Goal: Check status: Check status

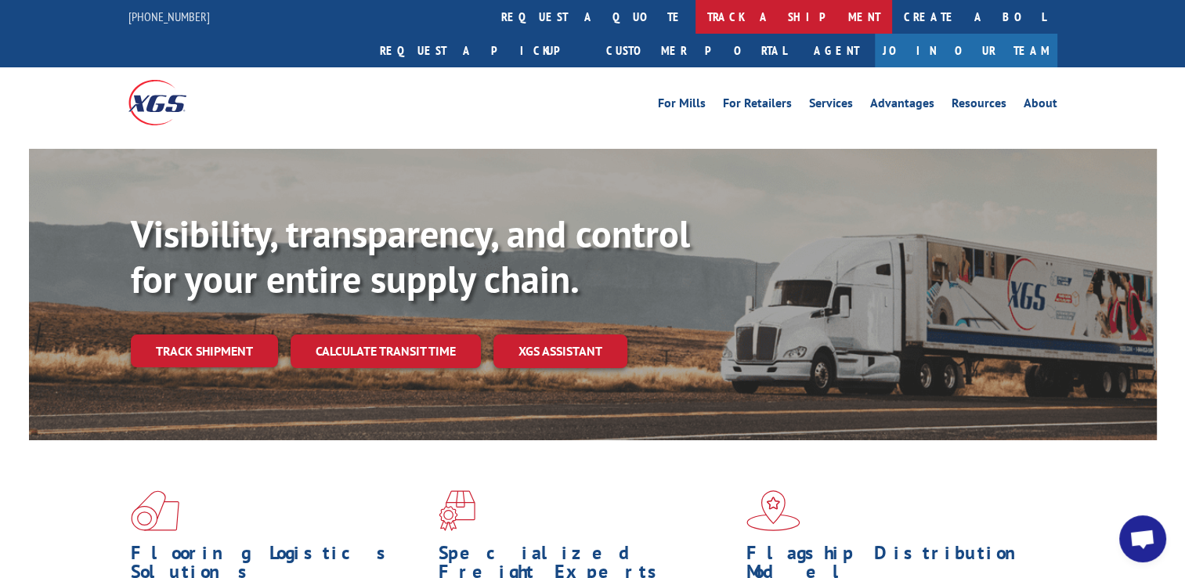
click at [696, 15] on link "track a shipment" at bounding box center [794, 17] width 197 height 34
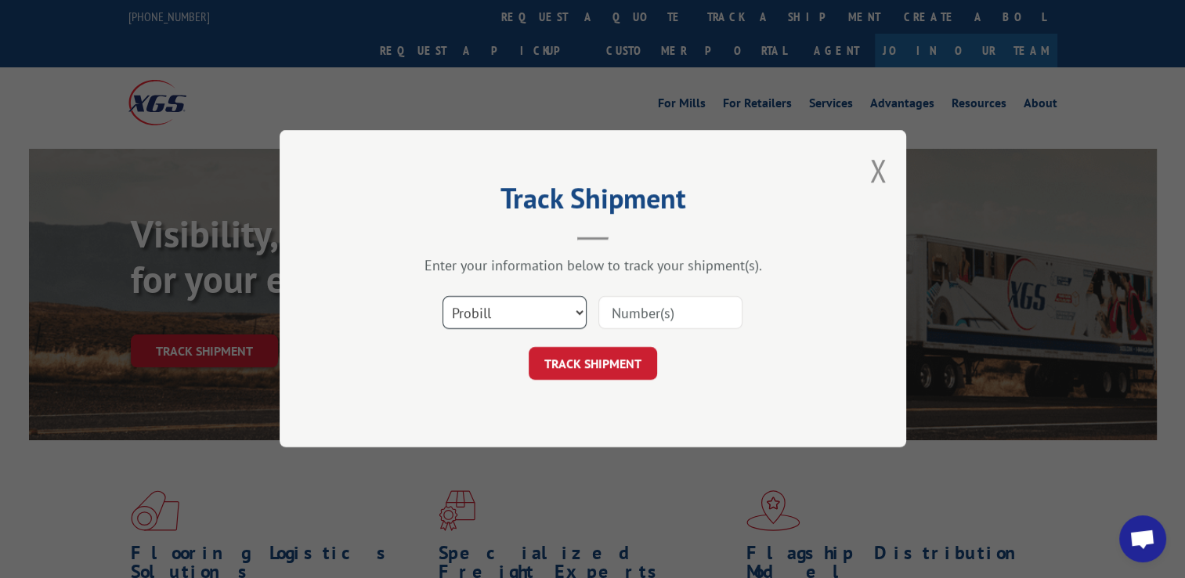
click at [580, 310] on select "Select category... Probill BOL PO" at bounding box center [515, 313] width 144 height 33
select select "bol"
click at [443, 297] on select "Select category... Probill BOL PO" at bounding box center [515, 313] width 144 height 33
click at [627, 313] on input at bounding box center [670, 313] width 144 height 33
type input "5476238"
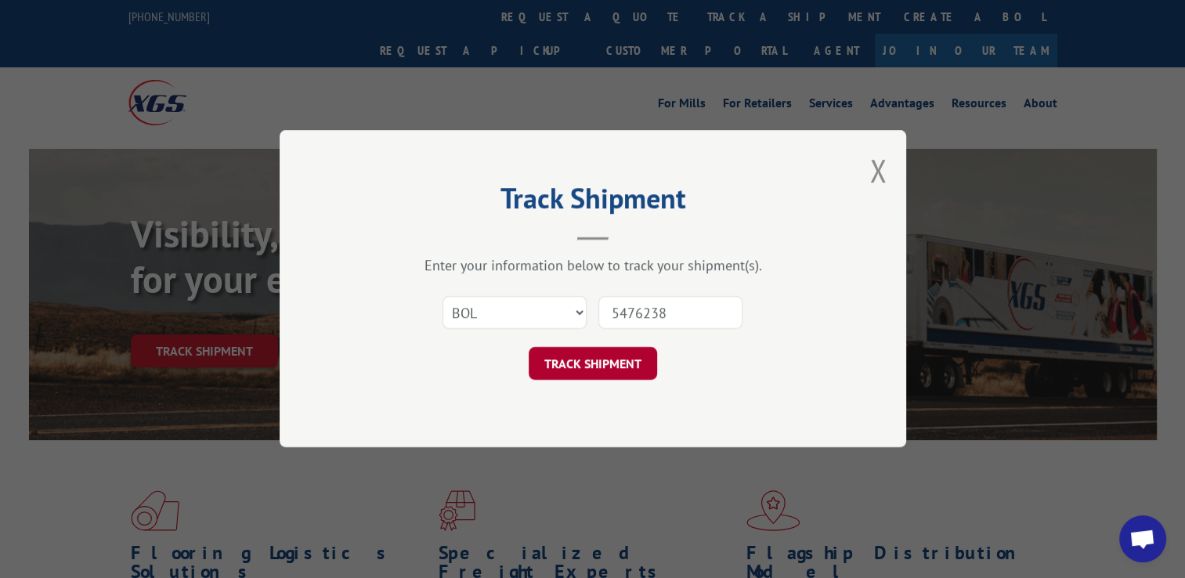
click at [595, 365] on button "TRACK SHIPMENT" at bounding box center [593, 364] width 128 height 33
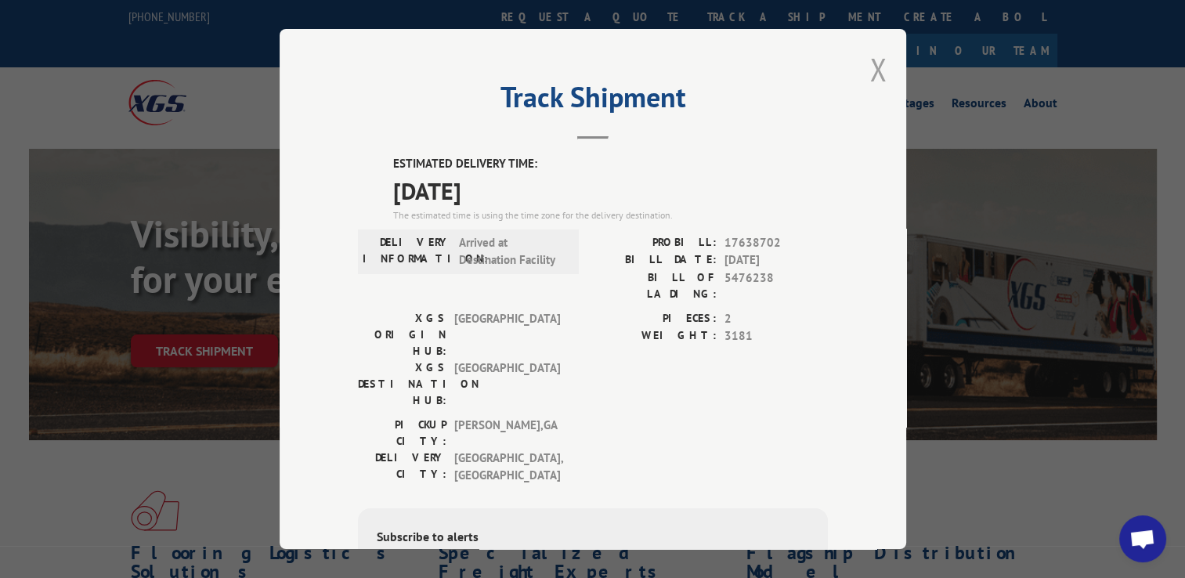
click at [873, 70] on button "Close modal" at bounding box center [877, 70] width 17 height 42
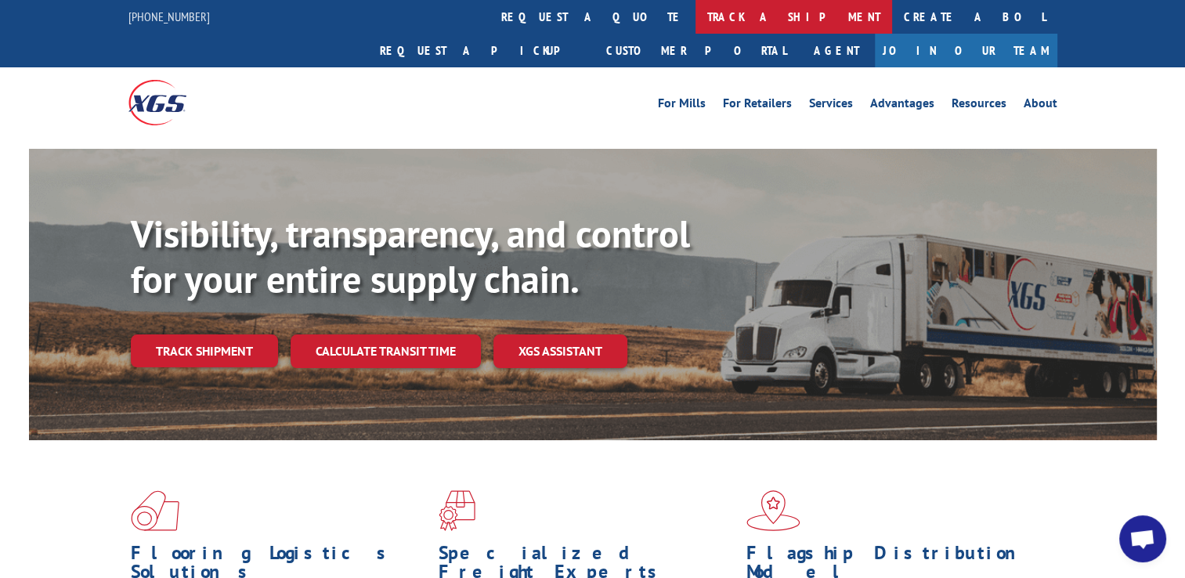
click at [696, 20] on link "track a shipment" at bounding box center [794, 17] width 197 height 34
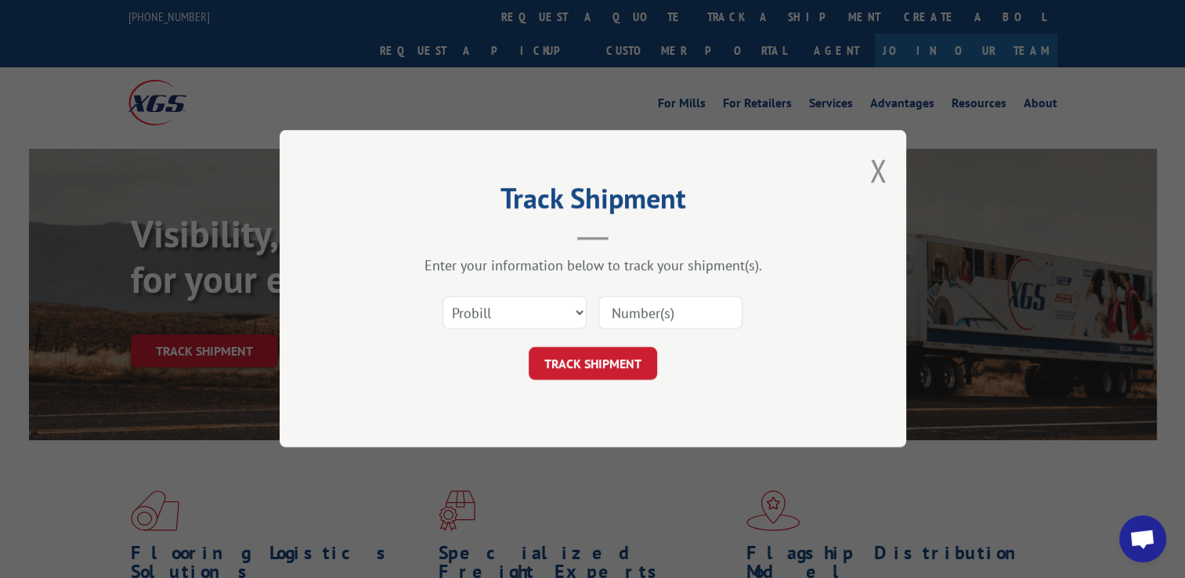
click at [664, 309] on input at bounding box center [670, 313] width 144 height 33
type input "5476238"
click at [595, 365] on button "TRACK SHIPMENT" at bounding box center [593, 364] width 128 height 33
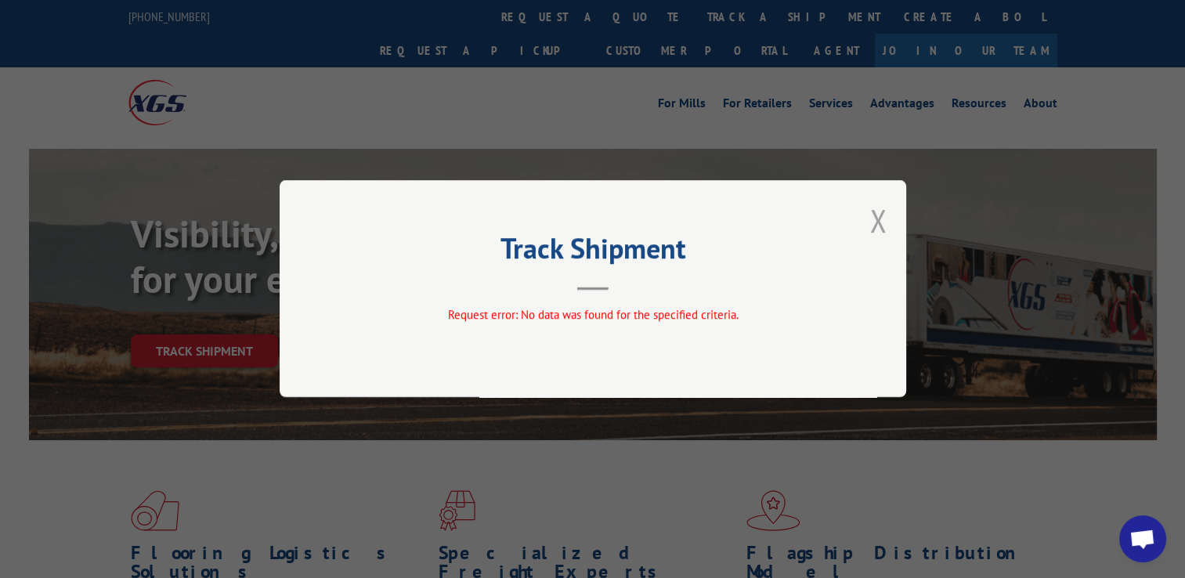
click at [877, 218] on button "Close modal" at bounding box center [877, 221] width 17 height 42
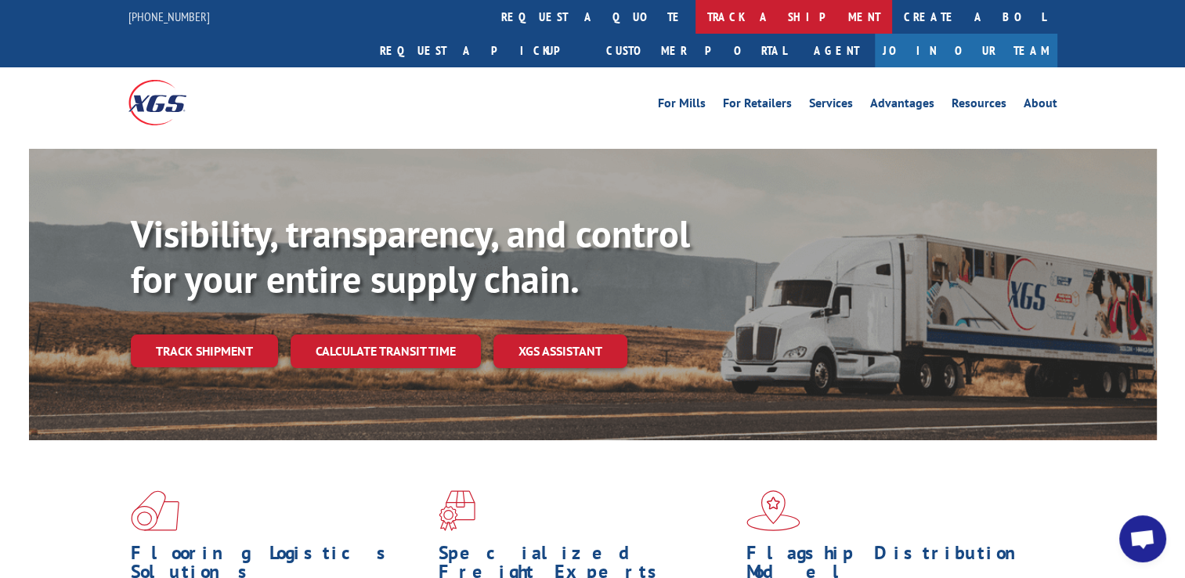
click at [696, 14] on link "track a shipment" at bounding box center [794, 17] width 197 height 34
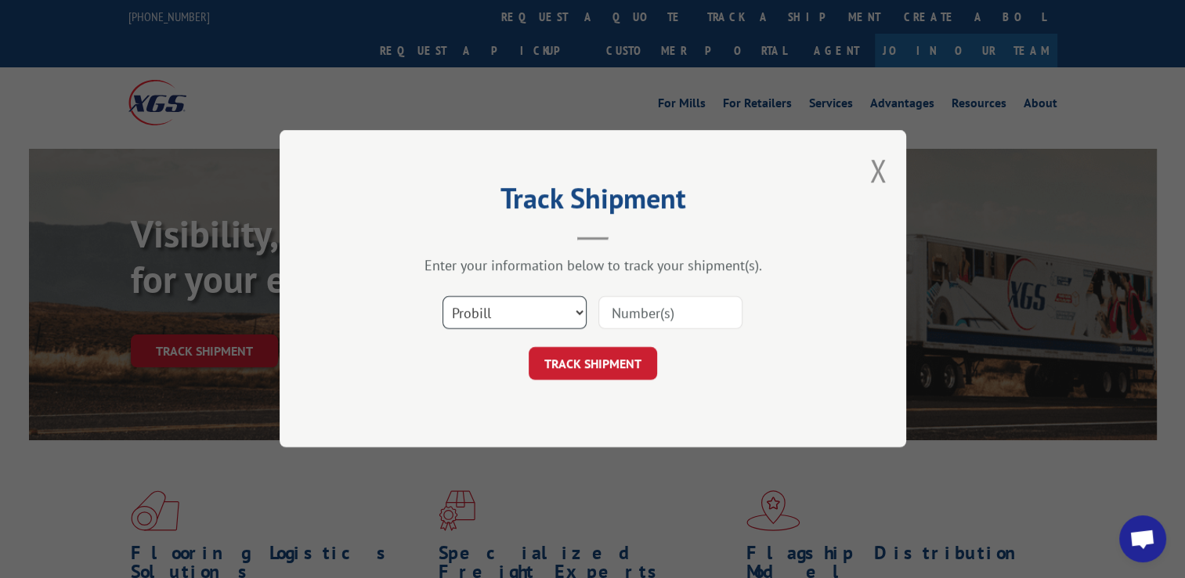
click at [575, 312] on select "Select category... Probill BOL PO" at bounding box center [515, 313] width 144 height 33
select select "bol"
click at [443, 297] on select "Select category... Probill BOL PO" at bounding box center [515, 313] width 144 height 33
click at [640, 318] on input at bounding box center [670, 313] width 144 height 33
type input "5476238"
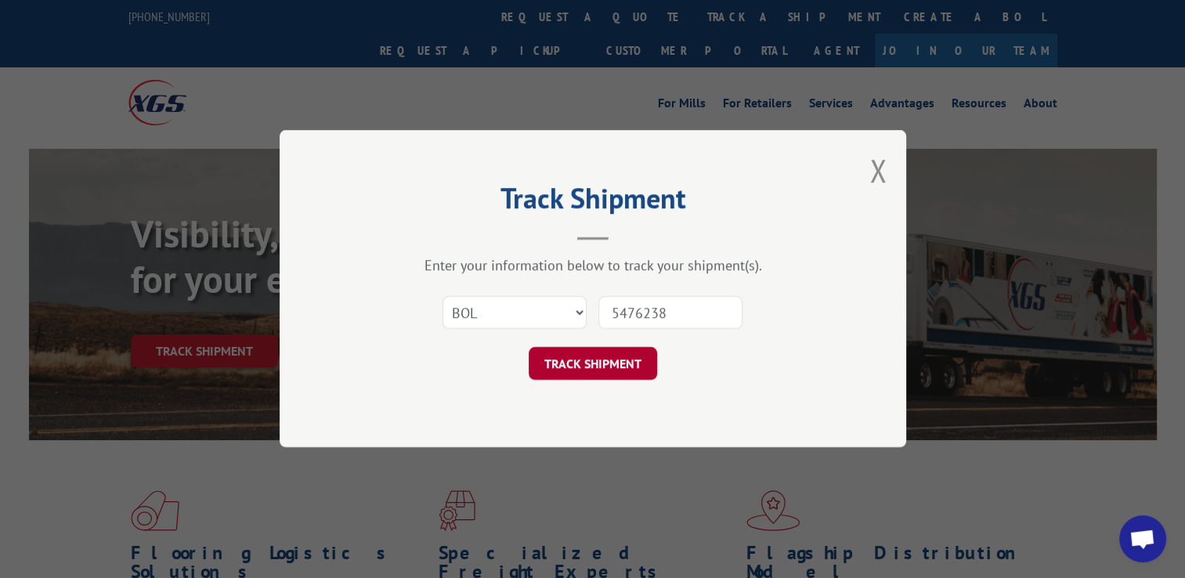
click at [594, 365] on button "TRACK SHIPMENT" at bounding box center [593, 364] width 128 height 33
